Goal: Transaction & Acquisition: Book appointment/travel/reservation

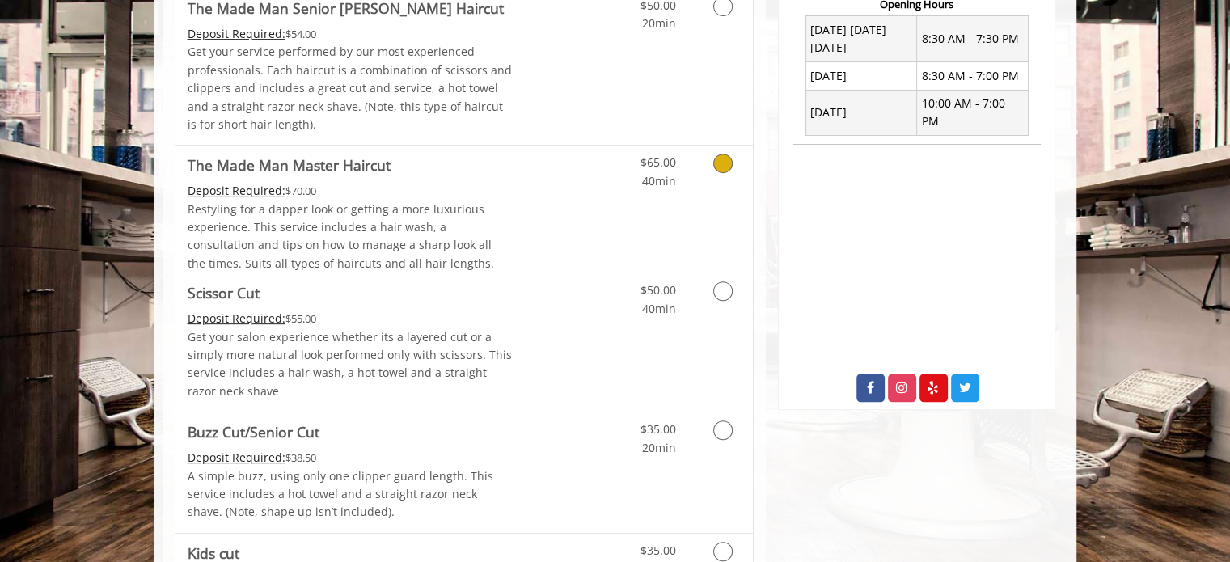
scroll to position [646, 0]
click at [451, 196] on div "Deposit Required: $70.00" at bounding box center [350, 190] width 325 height 18
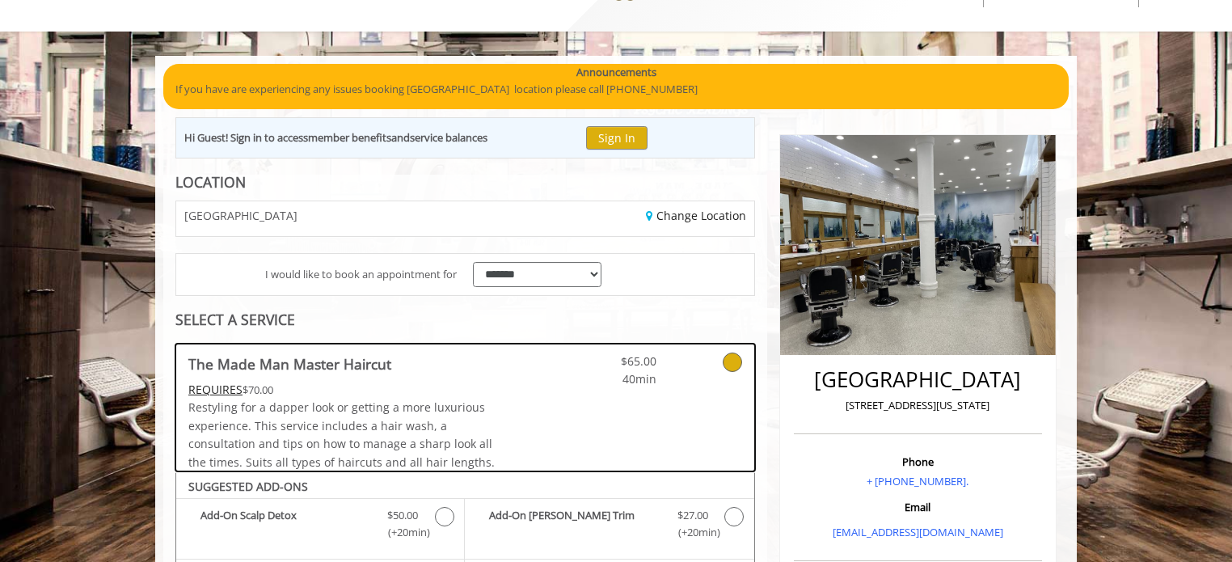
scroll to position [68, 0]
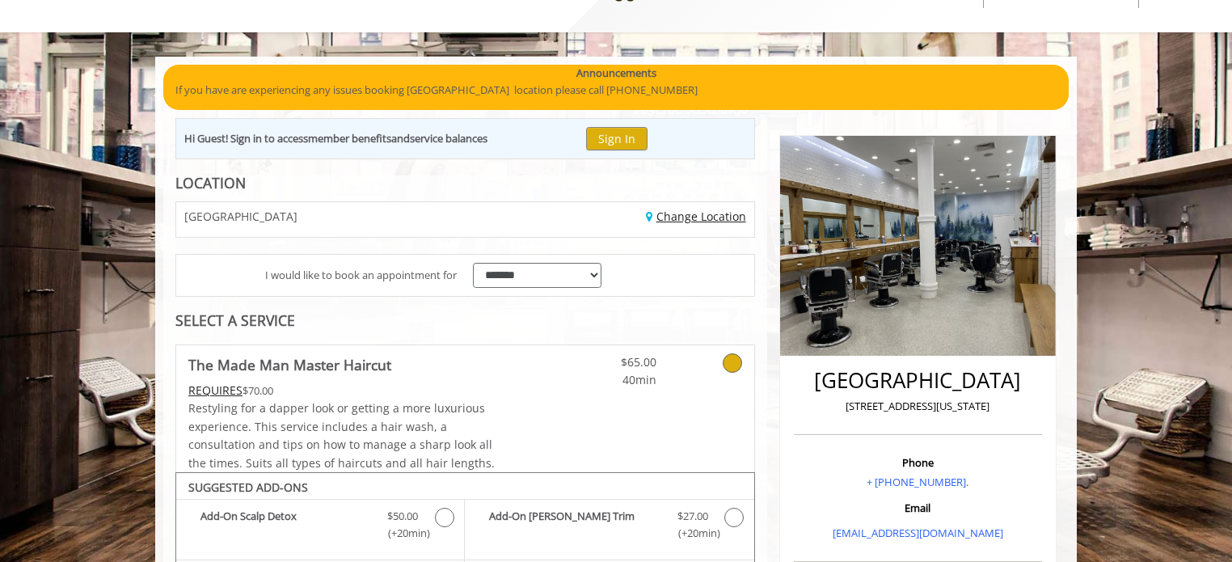
click at [677, 220] on link "Change Location" at bounding box center [696, 216] width 100 height 15
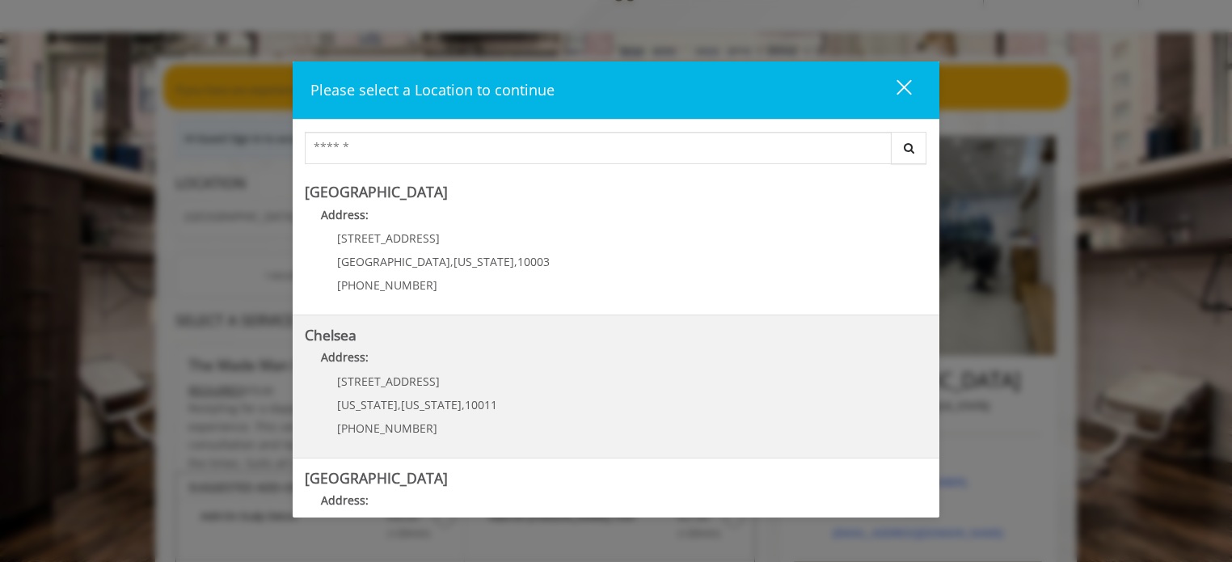
click at [535, 352] on p "Address:" at bounding box center [616, 361] width 623 height 26
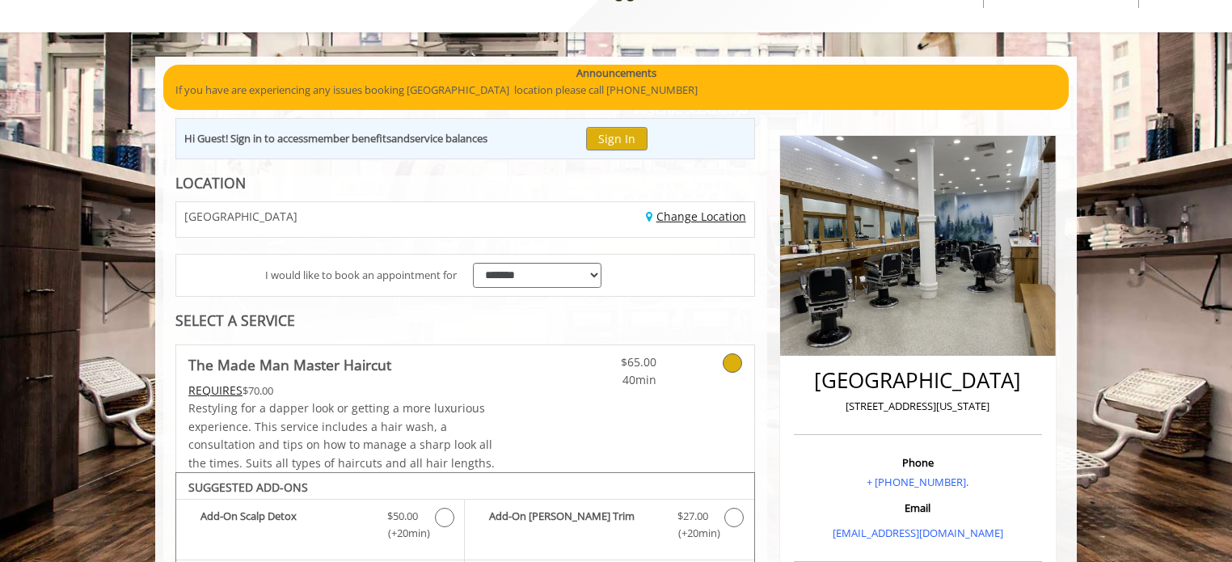
scroll to position [214, 0]
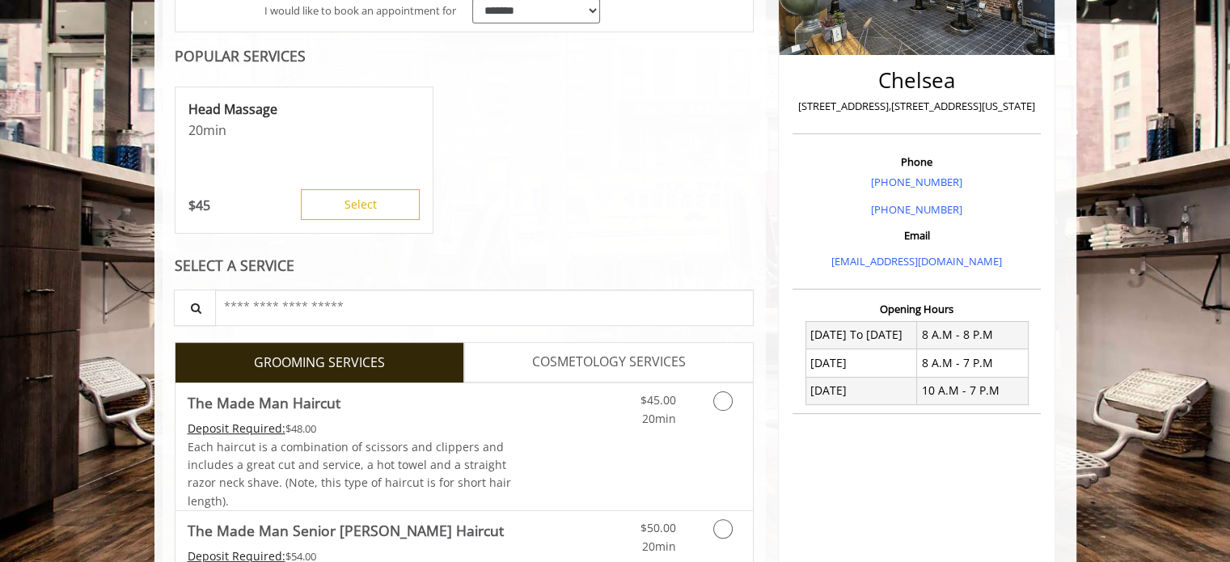
scroll to position [339, 0]
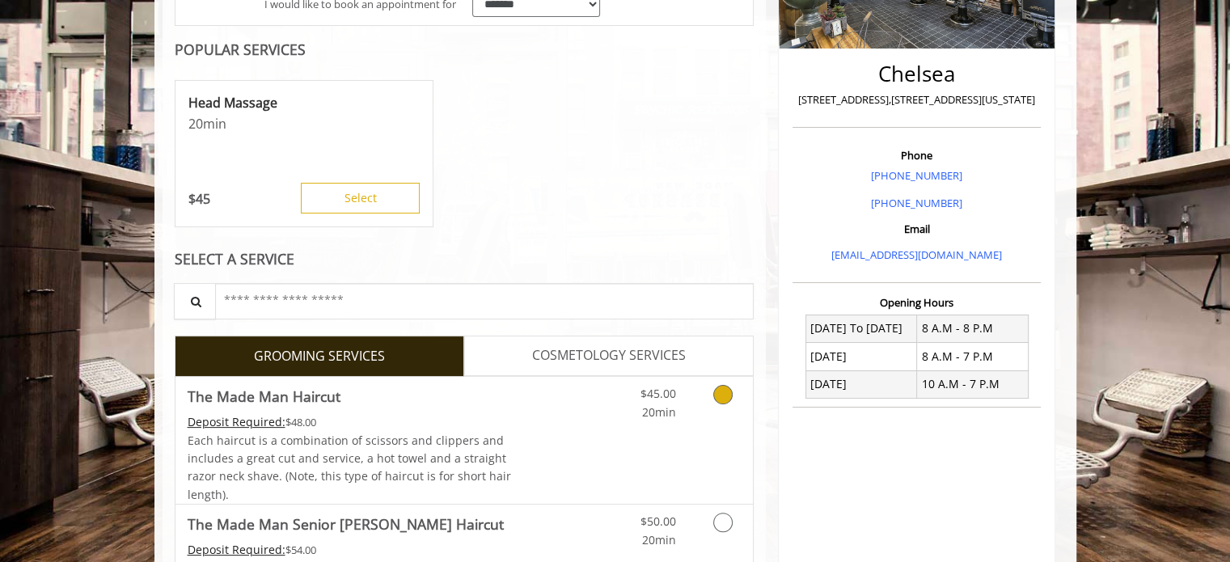
click at [488, 429] on div "Deposit Required: $48.00" at bounding box center [350, 422] width 325 height 18
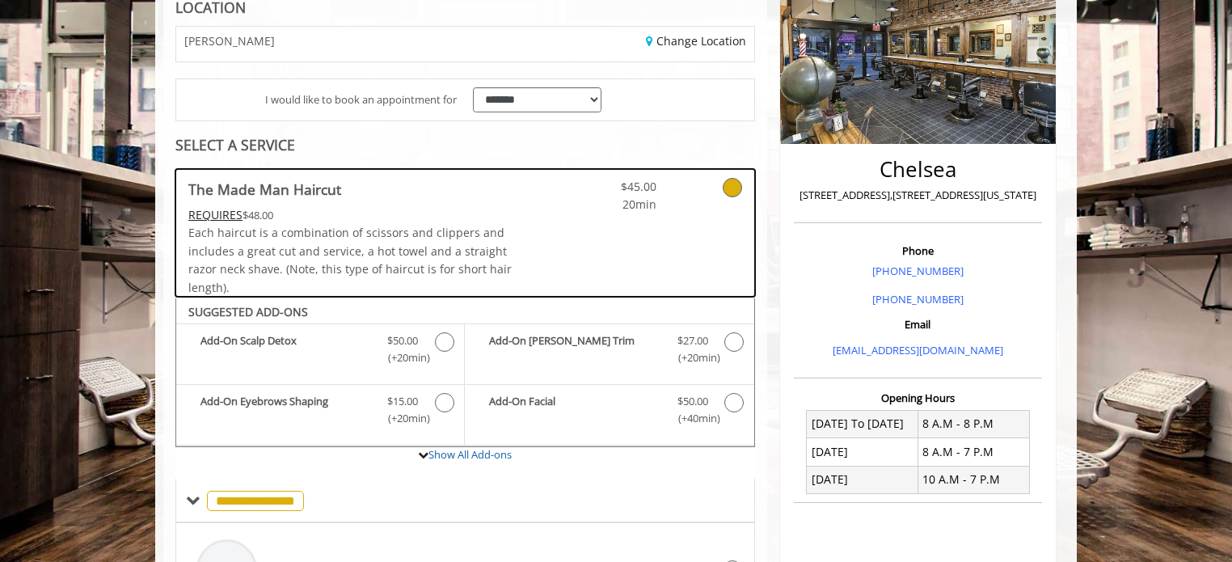
scroll to position [0, 0]
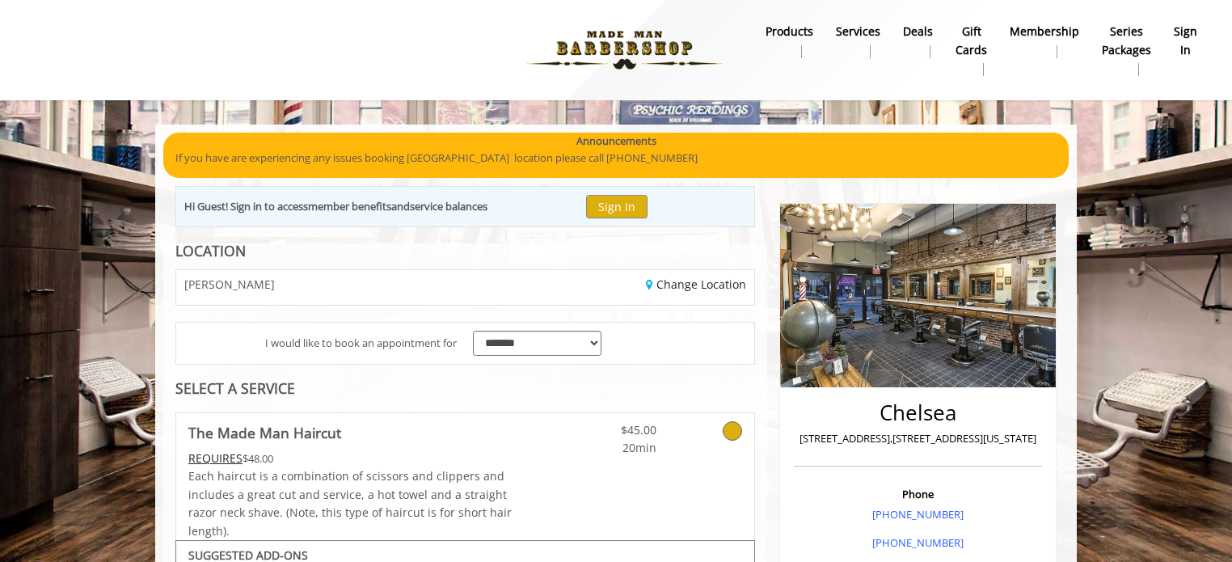
click at [692, 302] on div "Change Location" at bounding box center [615, 287] width 301 height 35
click at [652, 278] on link "Change Location" at bounding box center [696, 283] width 100 height 15
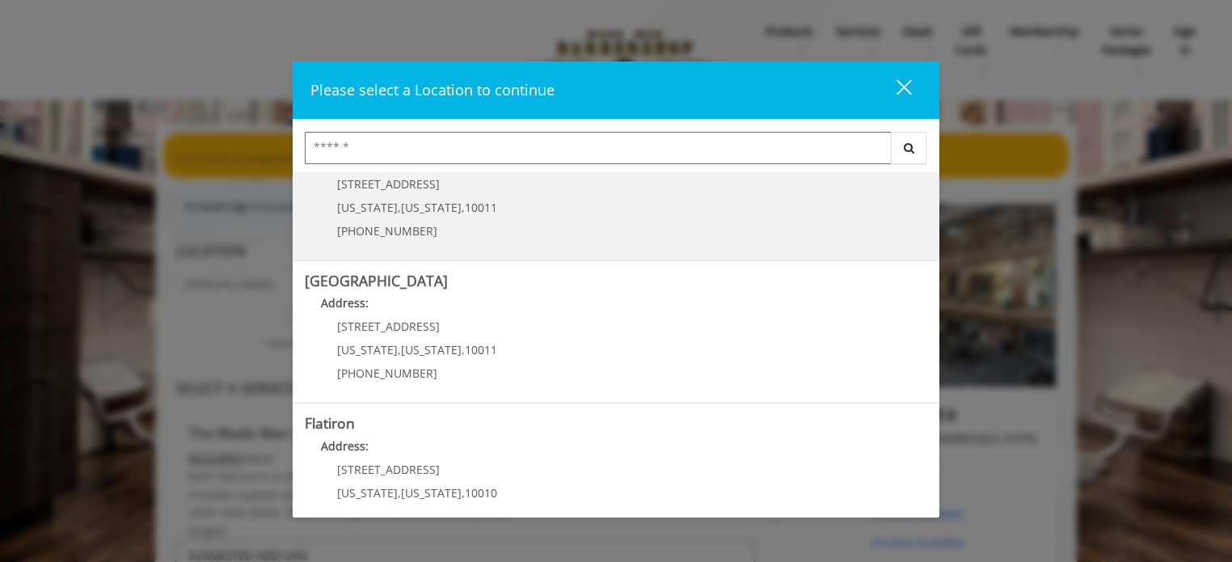
scroll to position [200, 0]
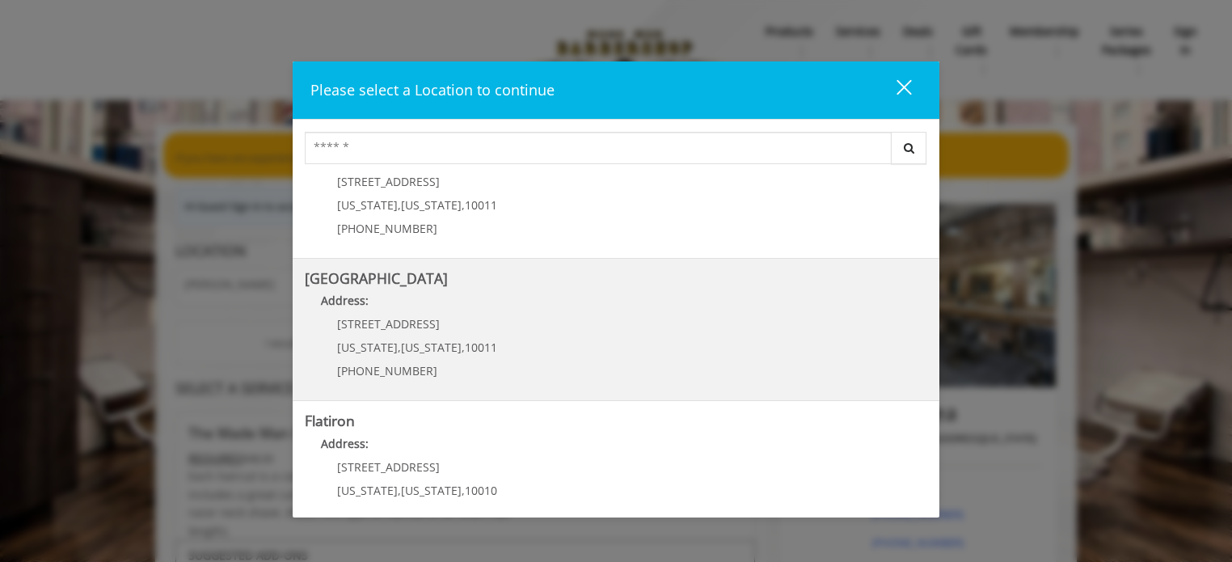
click at [449, 310] on Street "Address:" at bounding box center [616, 305] width 623 height 26
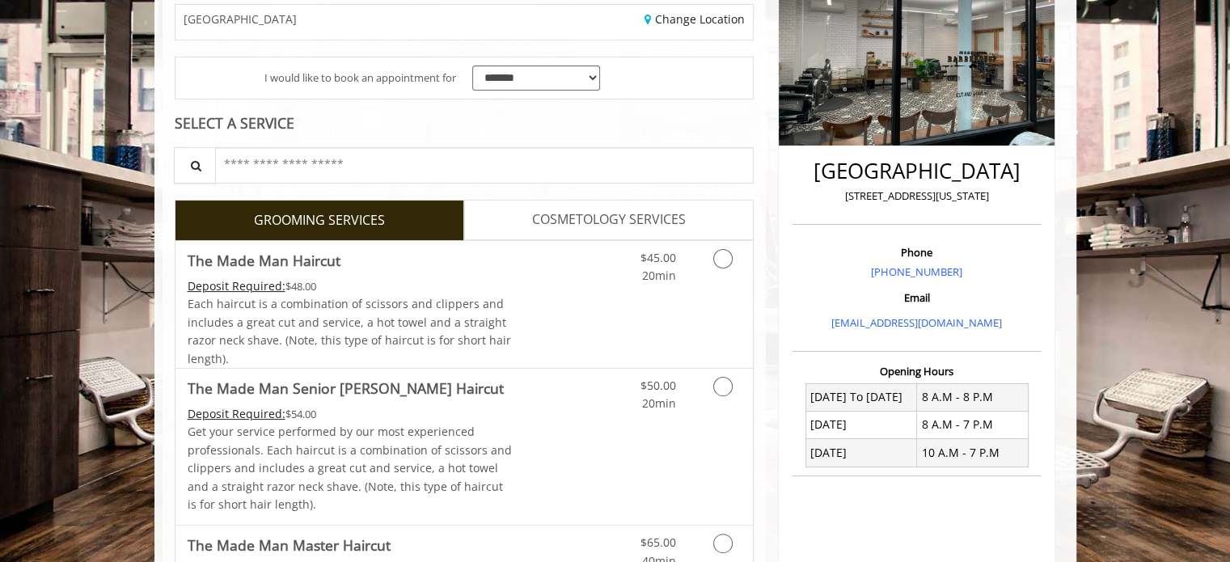
scroll to position [268, 0]
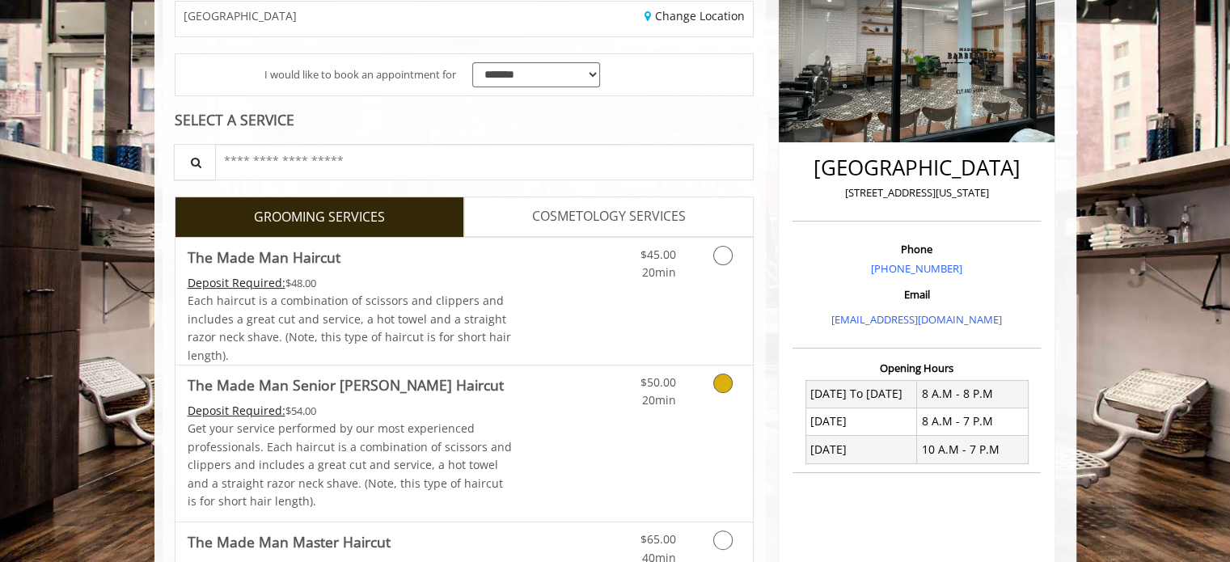
click at [403, 399] on link "The Made Man Senior Barber Haircut Deposit Required: $54.00 Get your service pe…" at bounding box center [350, 443] width 325 height 156
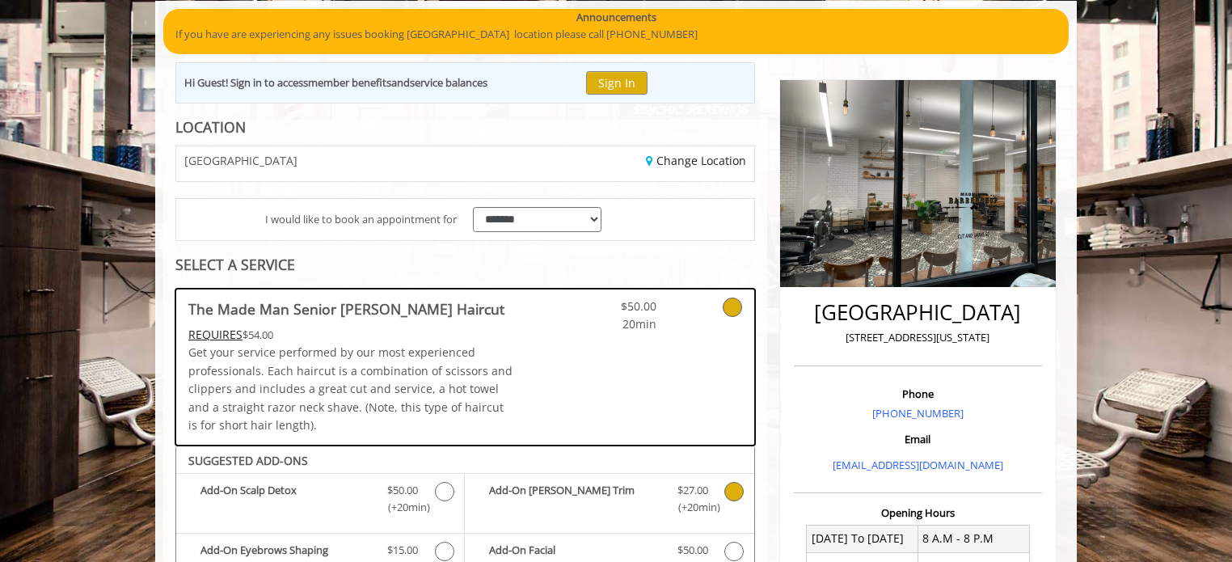
scroll to position [118, 0]
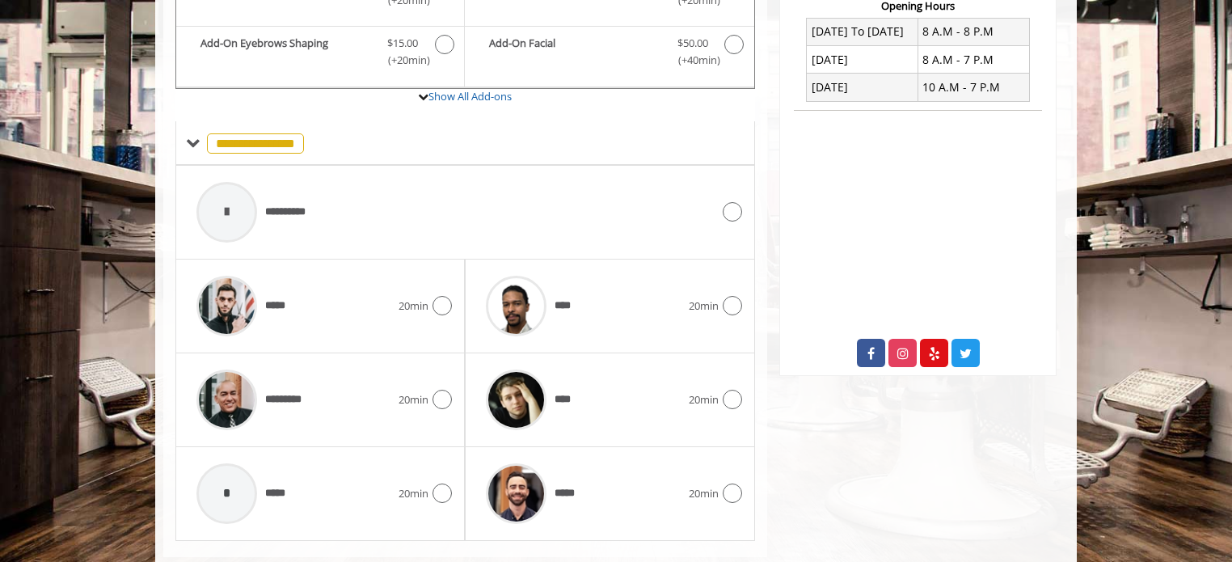
scroll to position [662, 0]
